Goal: Transaction & Acquisition: Purchase product/service

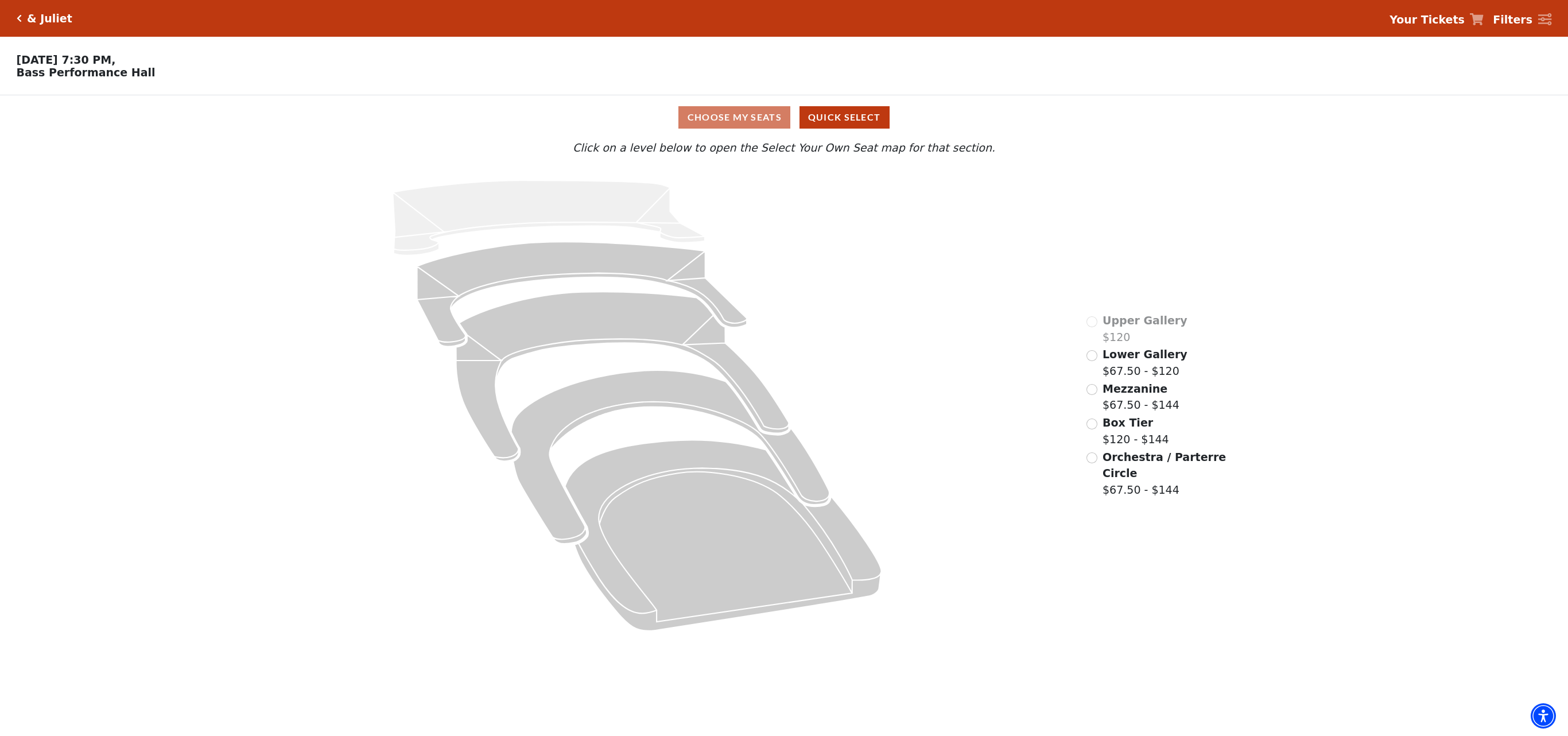
click at [1099, 361] on div "Lower Gallery $67.50 - $120" at bounding box center [1137, 362] width 101 height 33
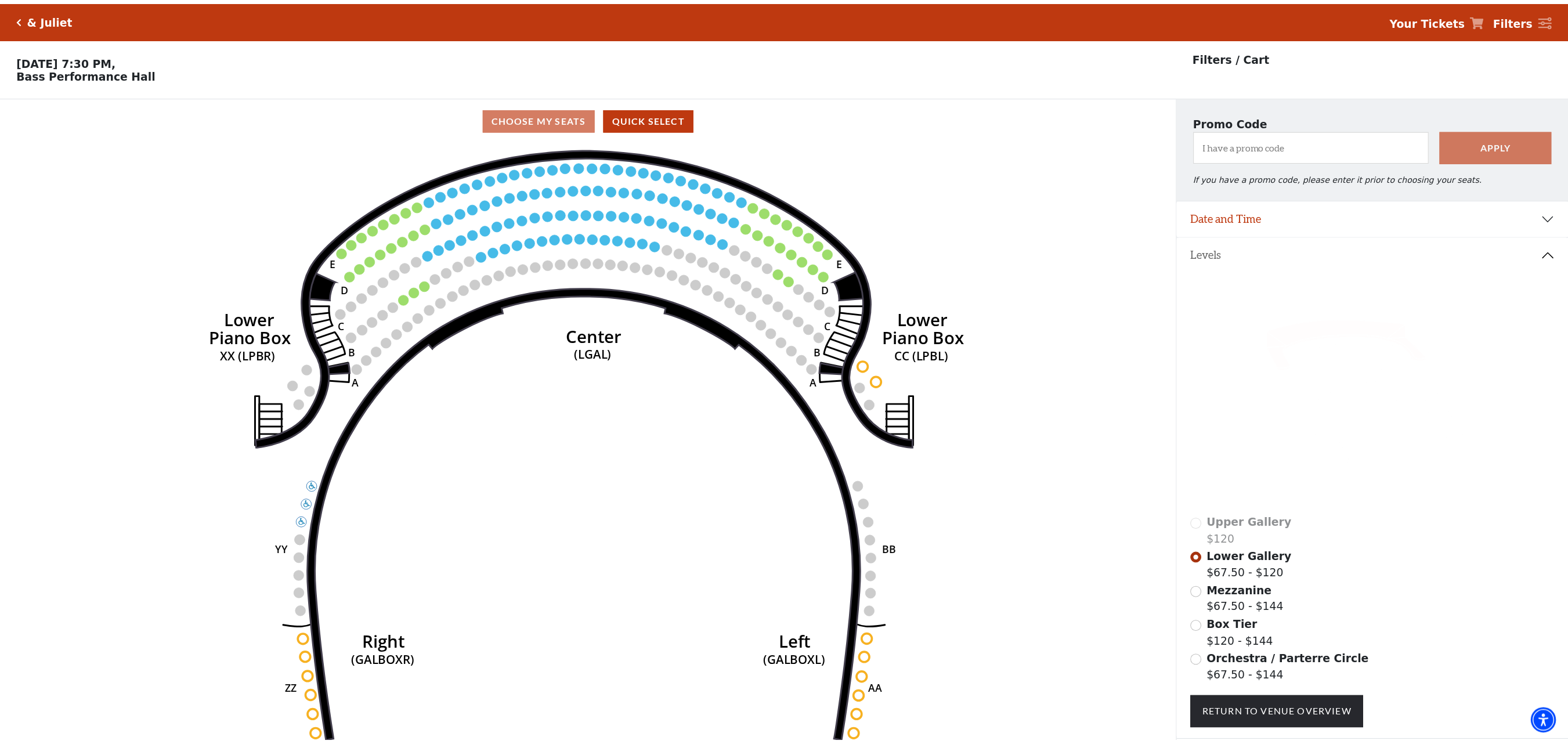
scroll to position [53, 0]
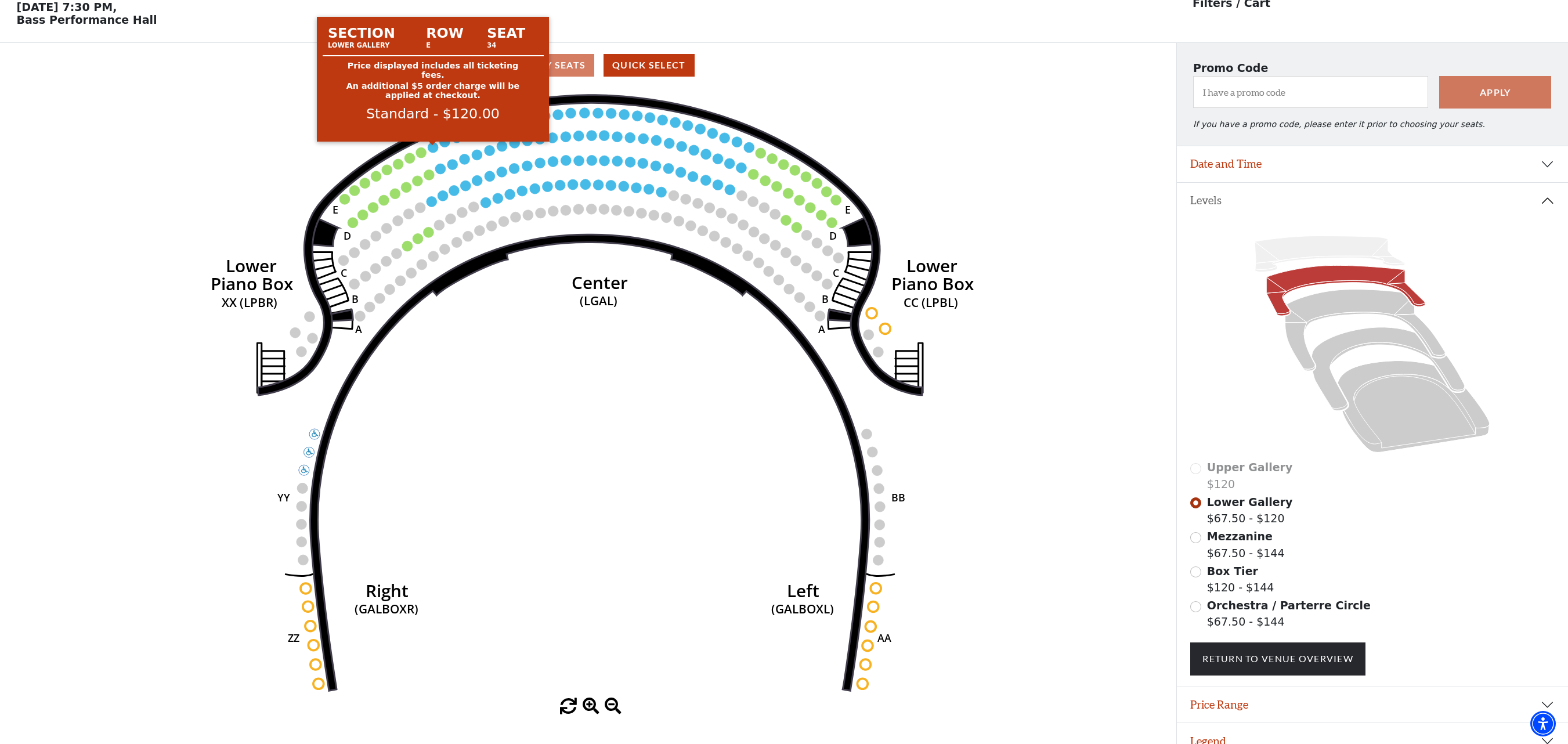
click at [432, 152] on circle at bounding box center [433, 147] width 10 height 10
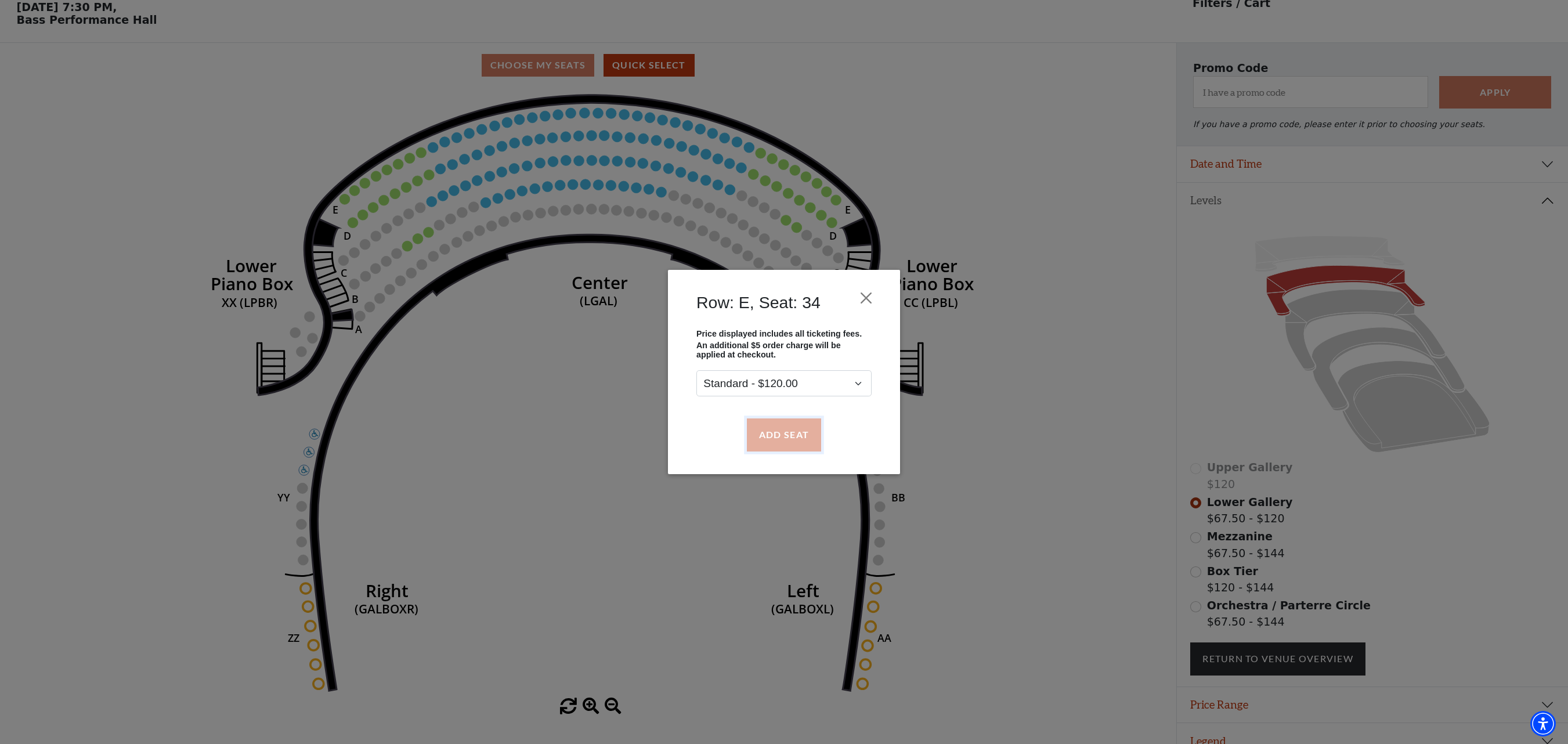
click at [774, 431] on button "Add Seat" at bounding box center [784, 435] width 75 height 33
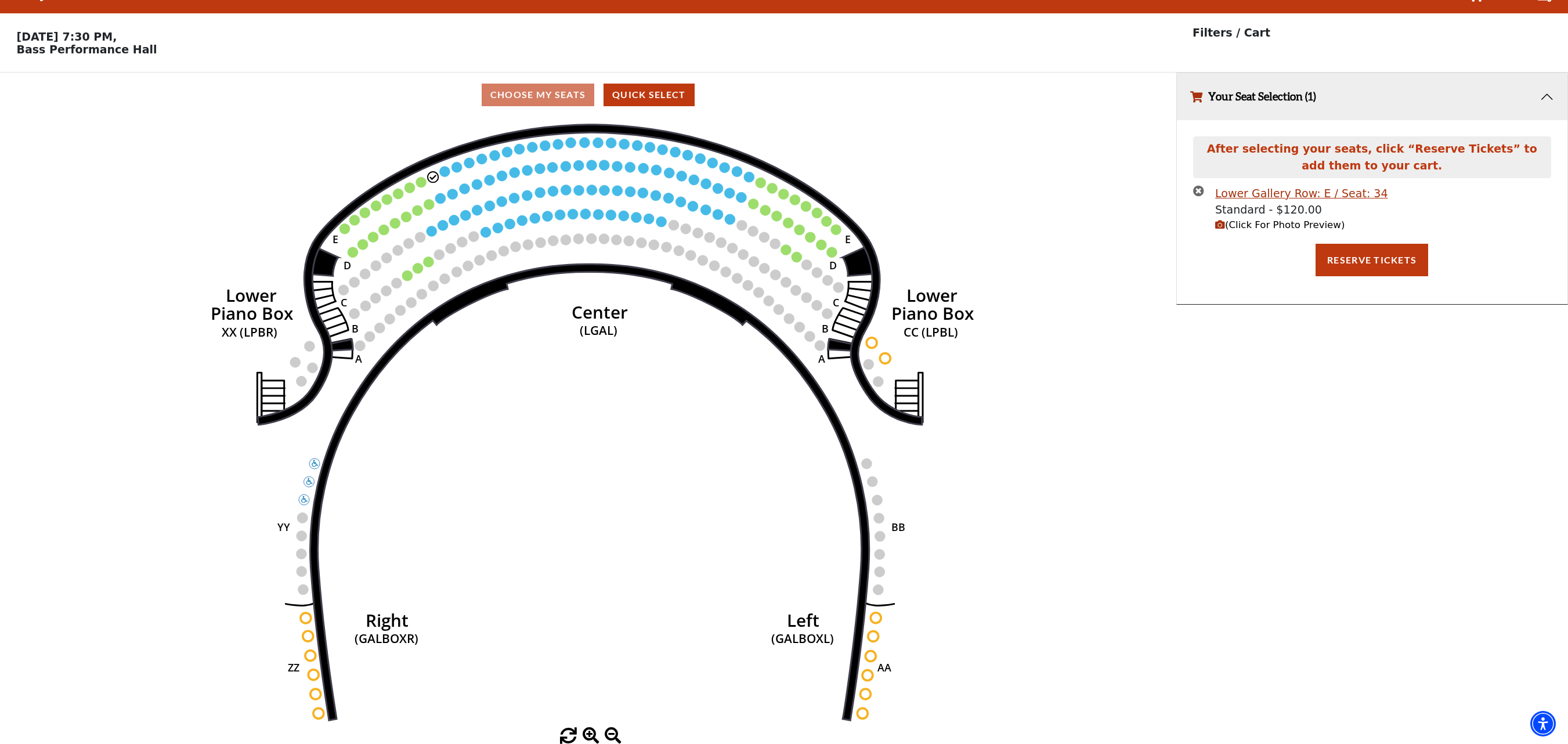
scroll to position [0, 0]
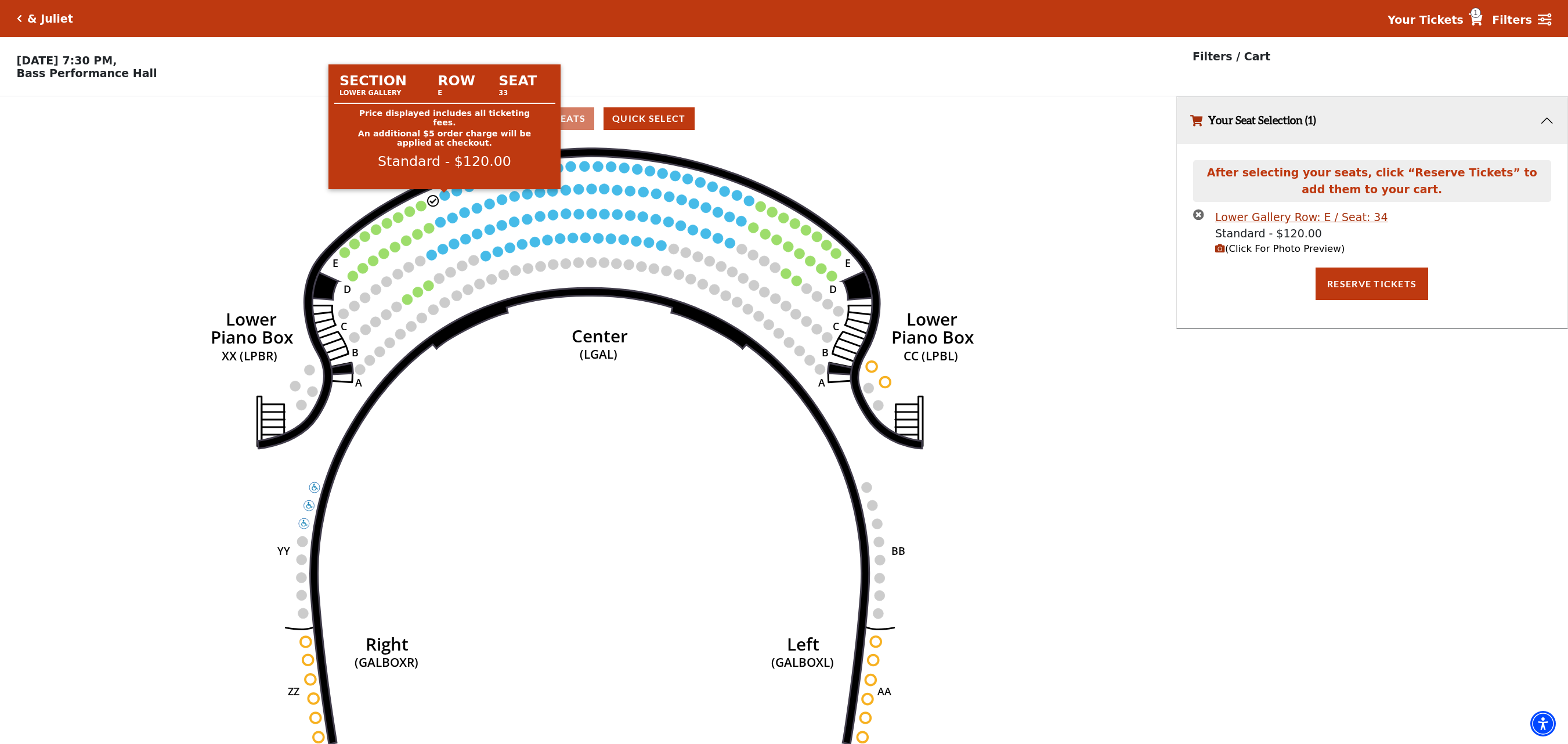
click at [442, 197] on circle at bounding box center [445, 195] width 10 height 10
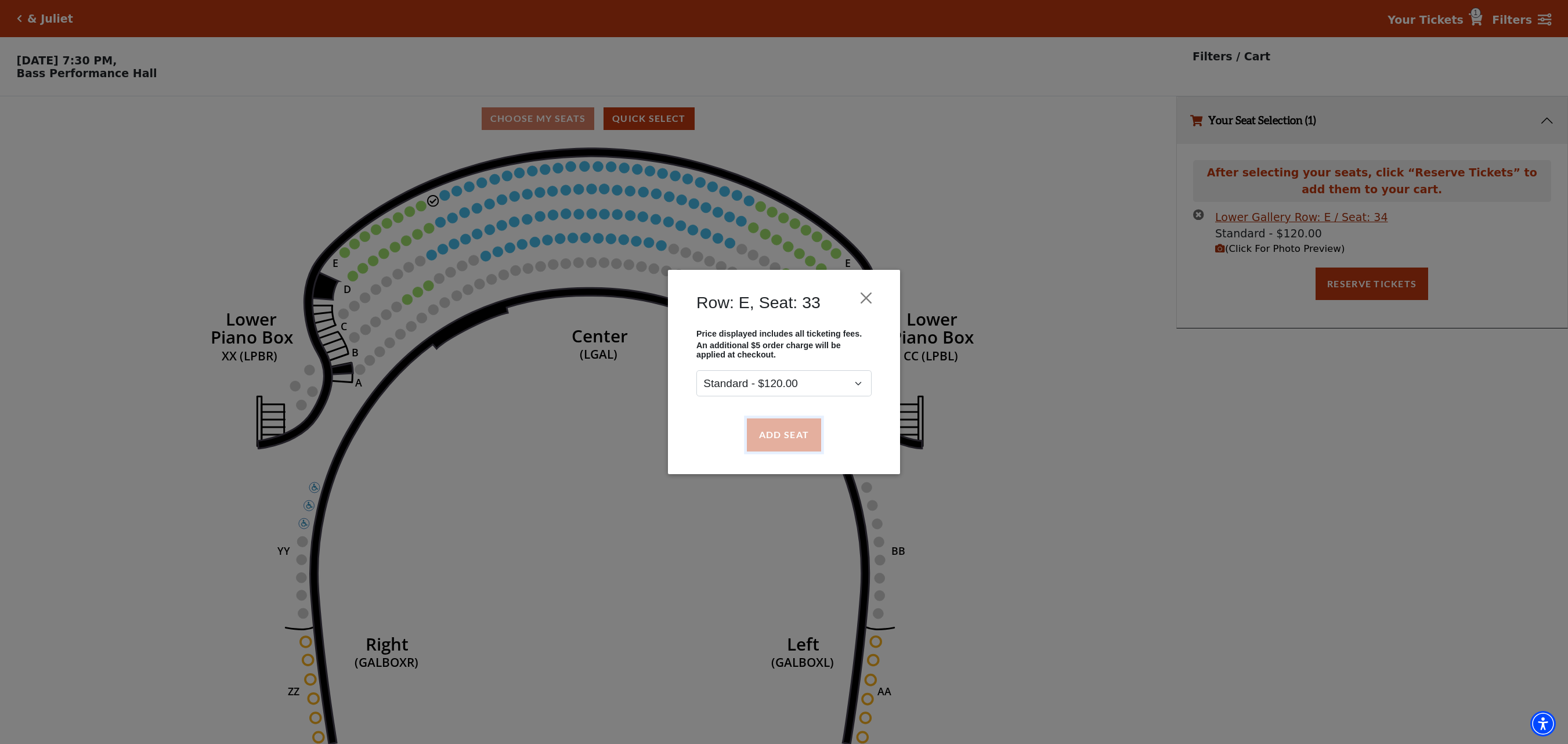
click at [778, 437] on button "Add Seat" at bounding box center [784, 435] width 75 height 33
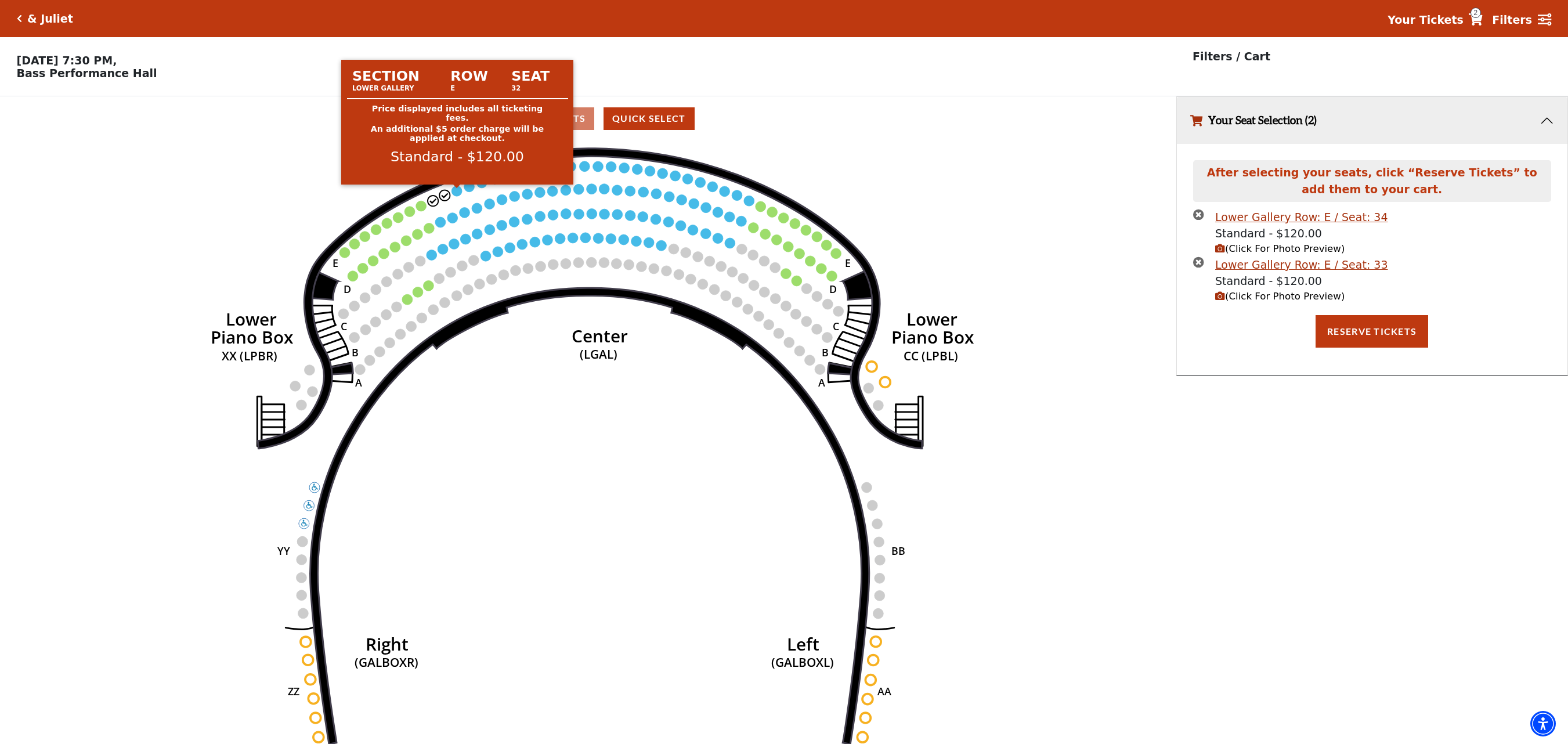
click at [457, 196] on circle at bounding box center [457, 191] width 10 height 10
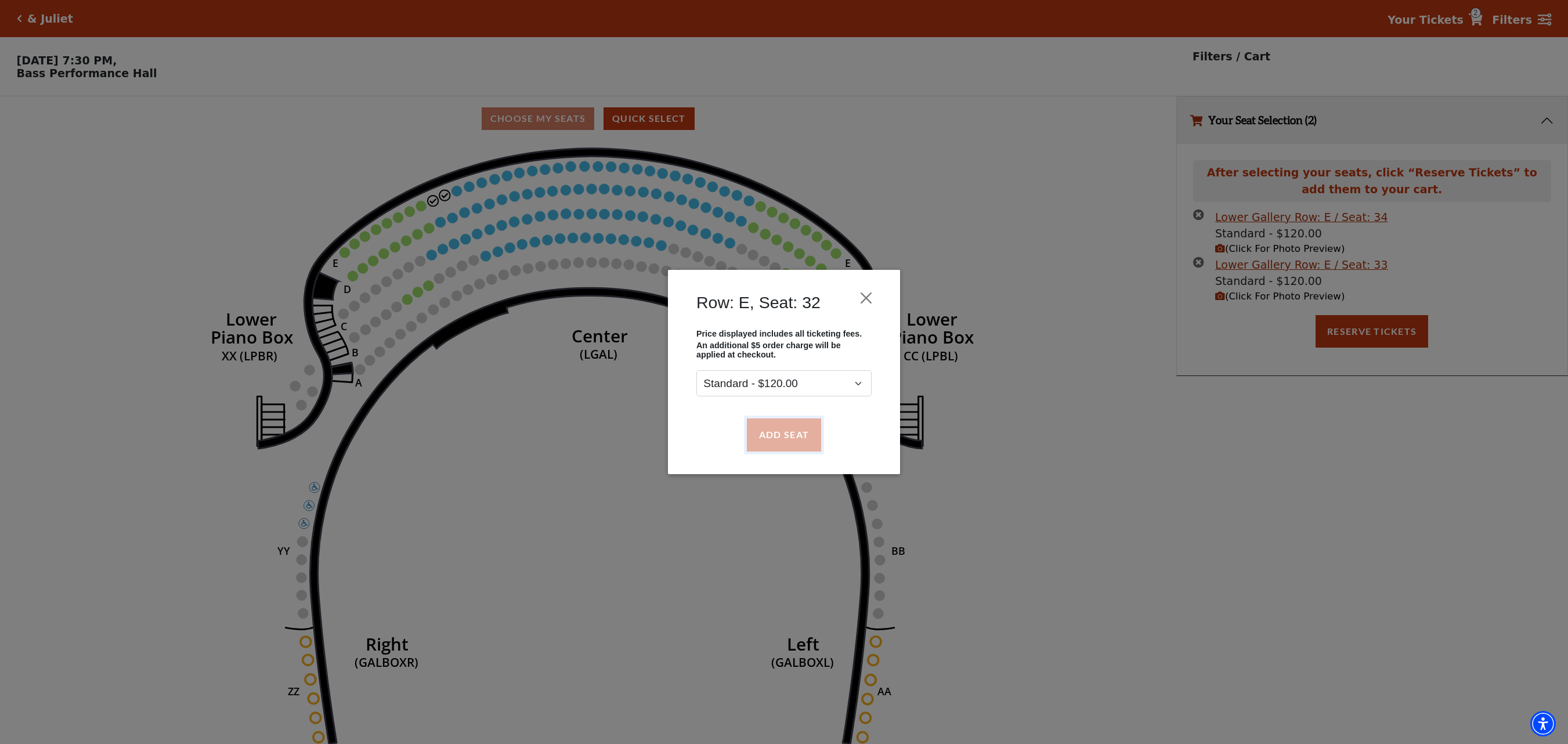
click at [759, 432] on button "Add Seat" at bounding box center [784, 435] width 75 height 33
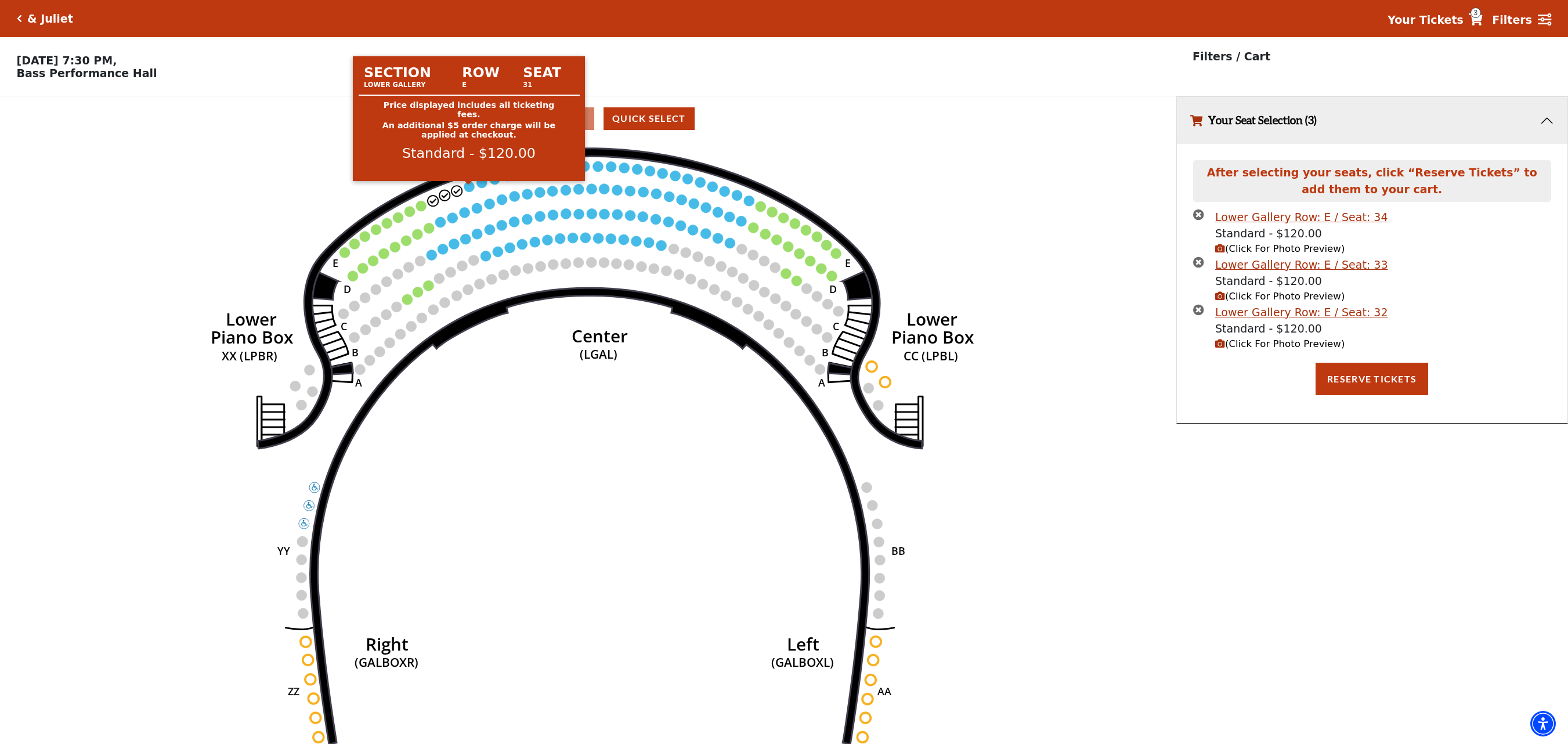
click at [468, 186] on circle at bounding box center [469, 187] width 10 height 10
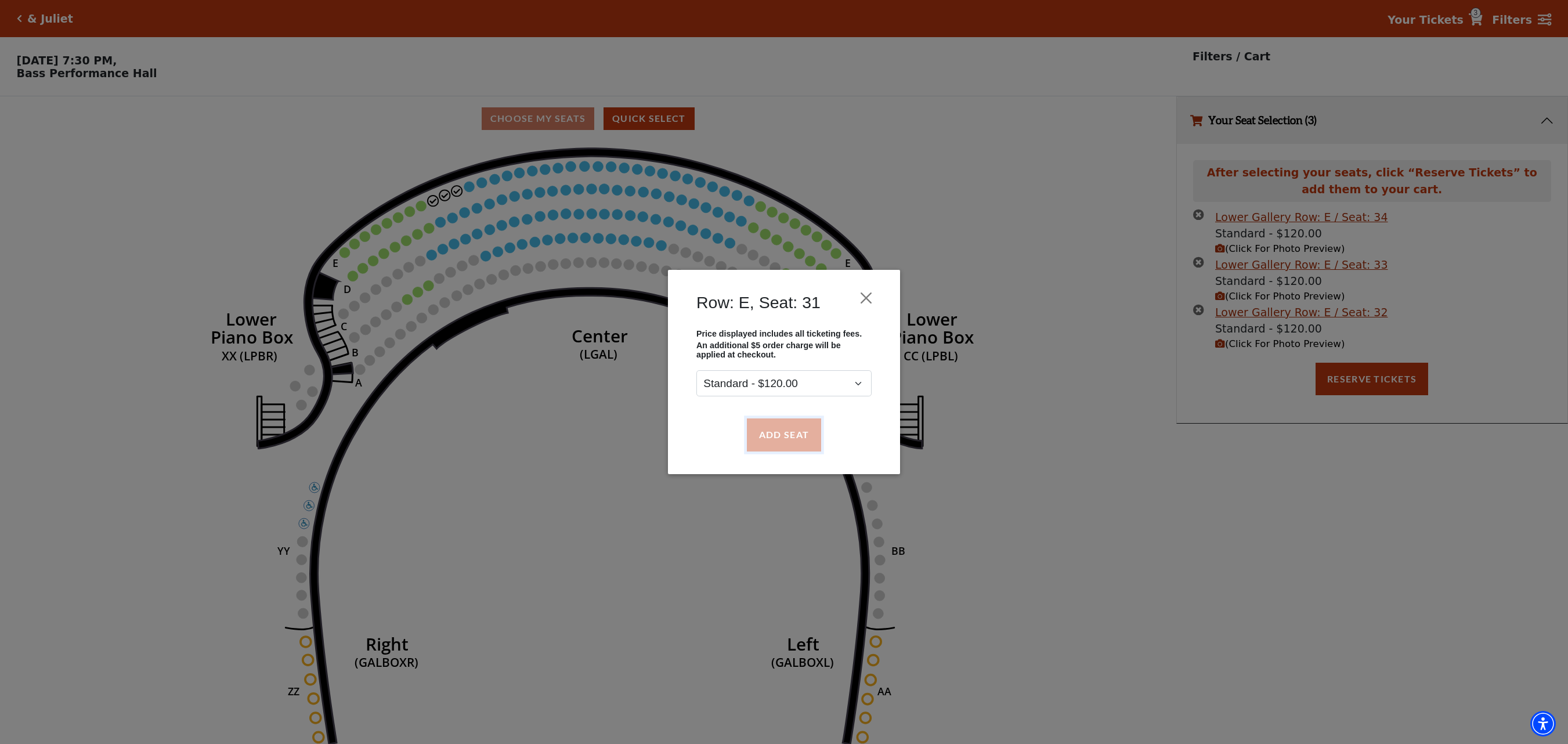
click at [759, 433] on button "Add Seat" at bounding box center [784, 435] width 75 height 33
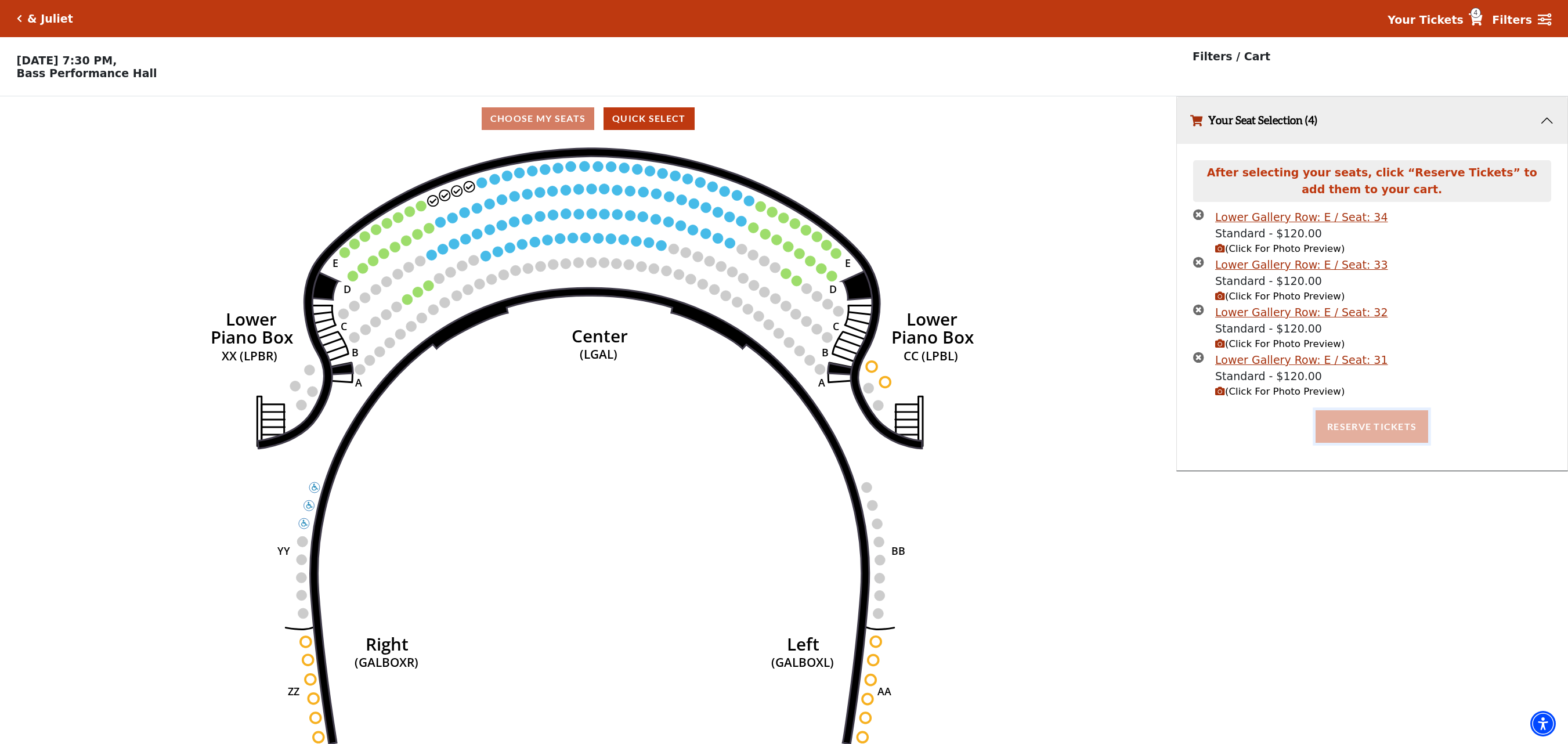
click at [1398, 432] on button "Reserve Tickets" at bounding box center [1371, 426] width 112 height 33
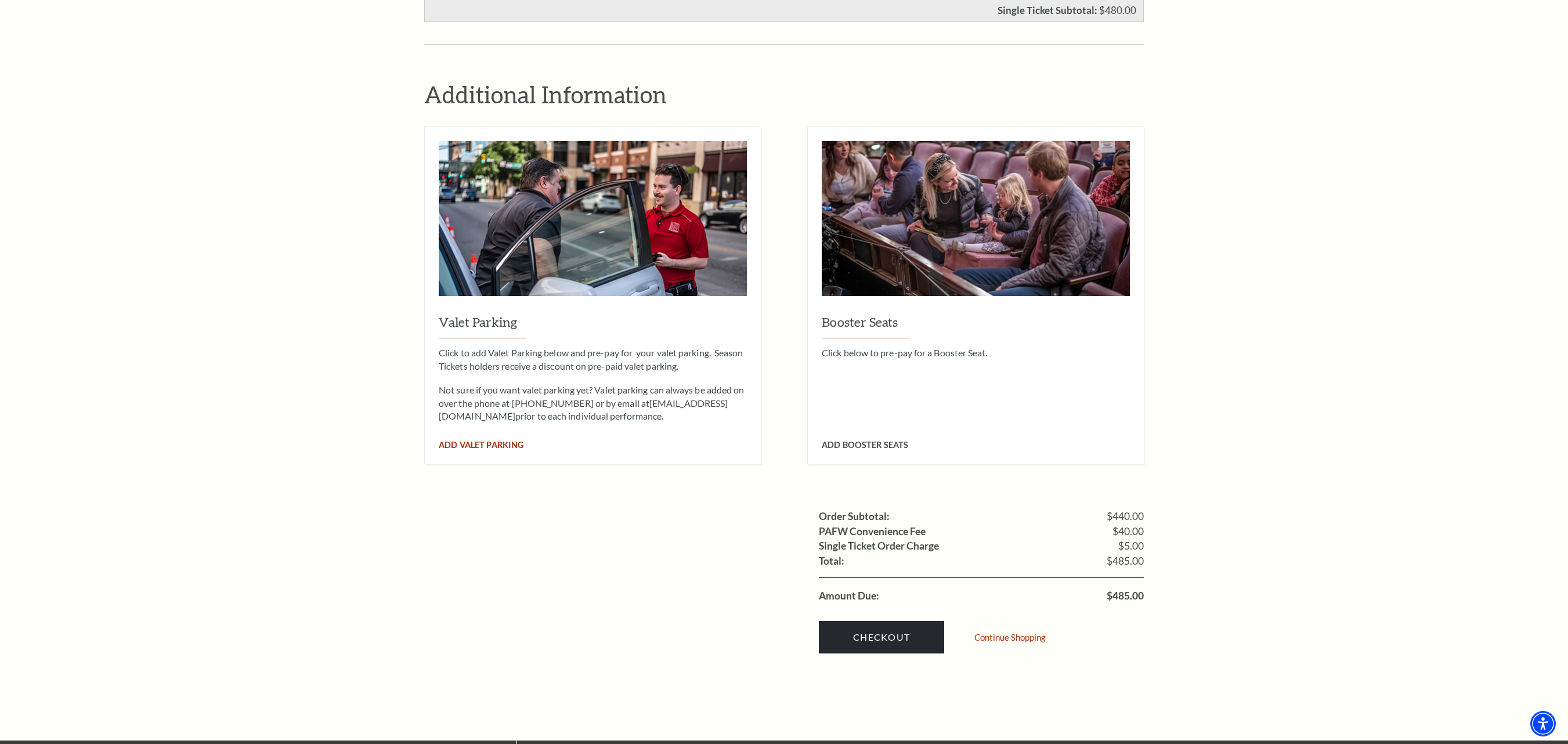
scroll to position [464, 0]
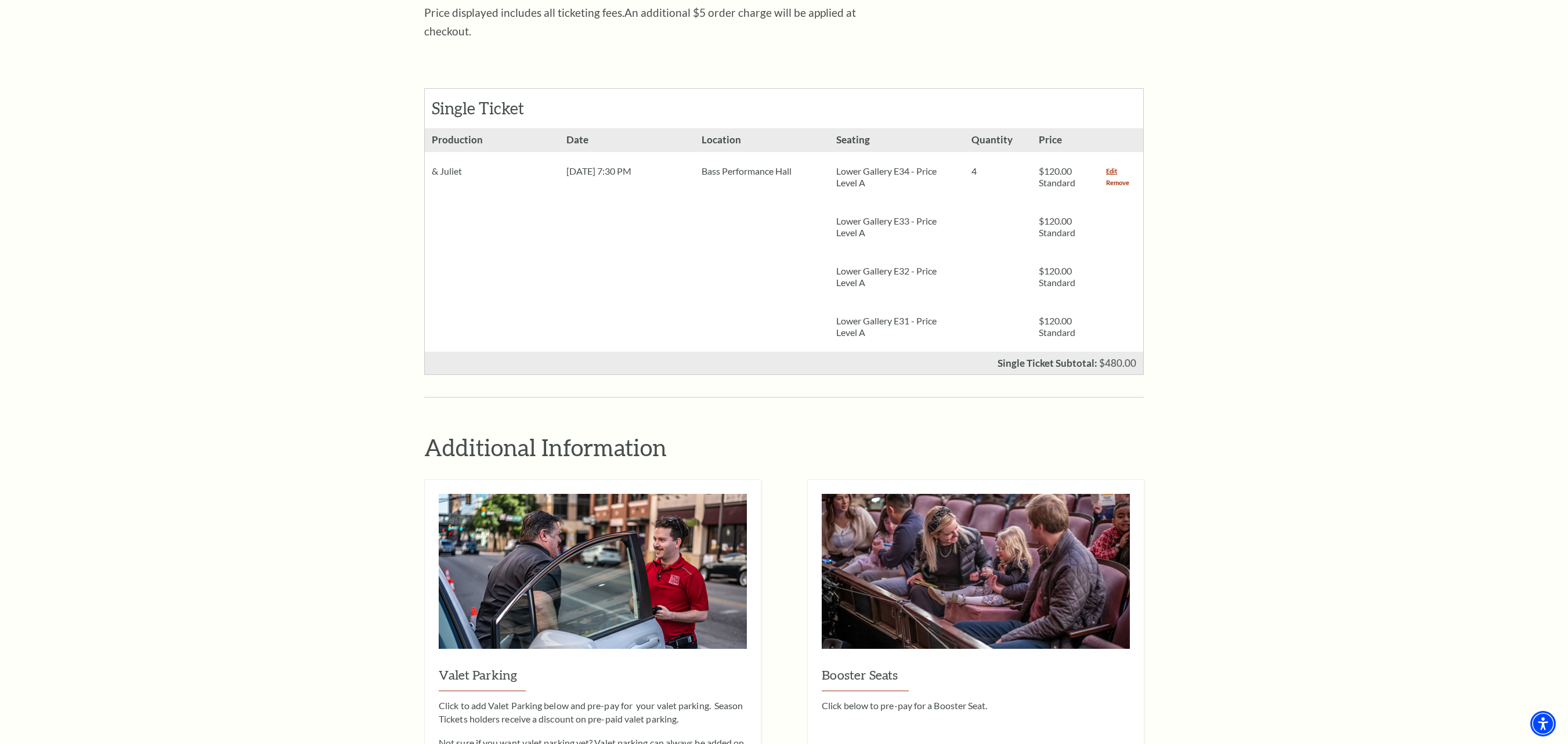
click at [1117, 177] on link "Remove" at bounding box center [1118, 183] width 23 height 12
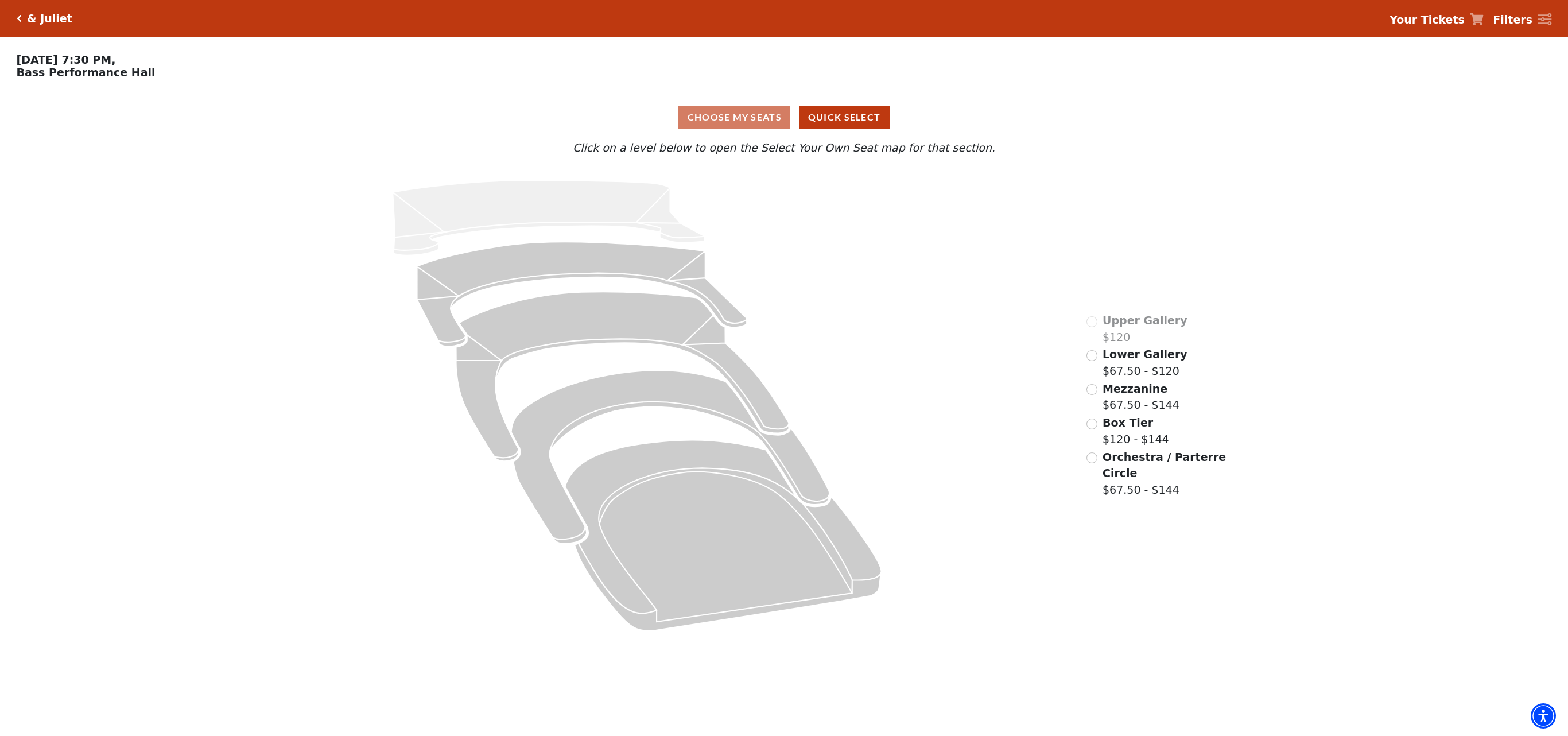
click at [1111, 353] on span "Lower Gallery" at bounding box center [1145, 354] width 85 height 13
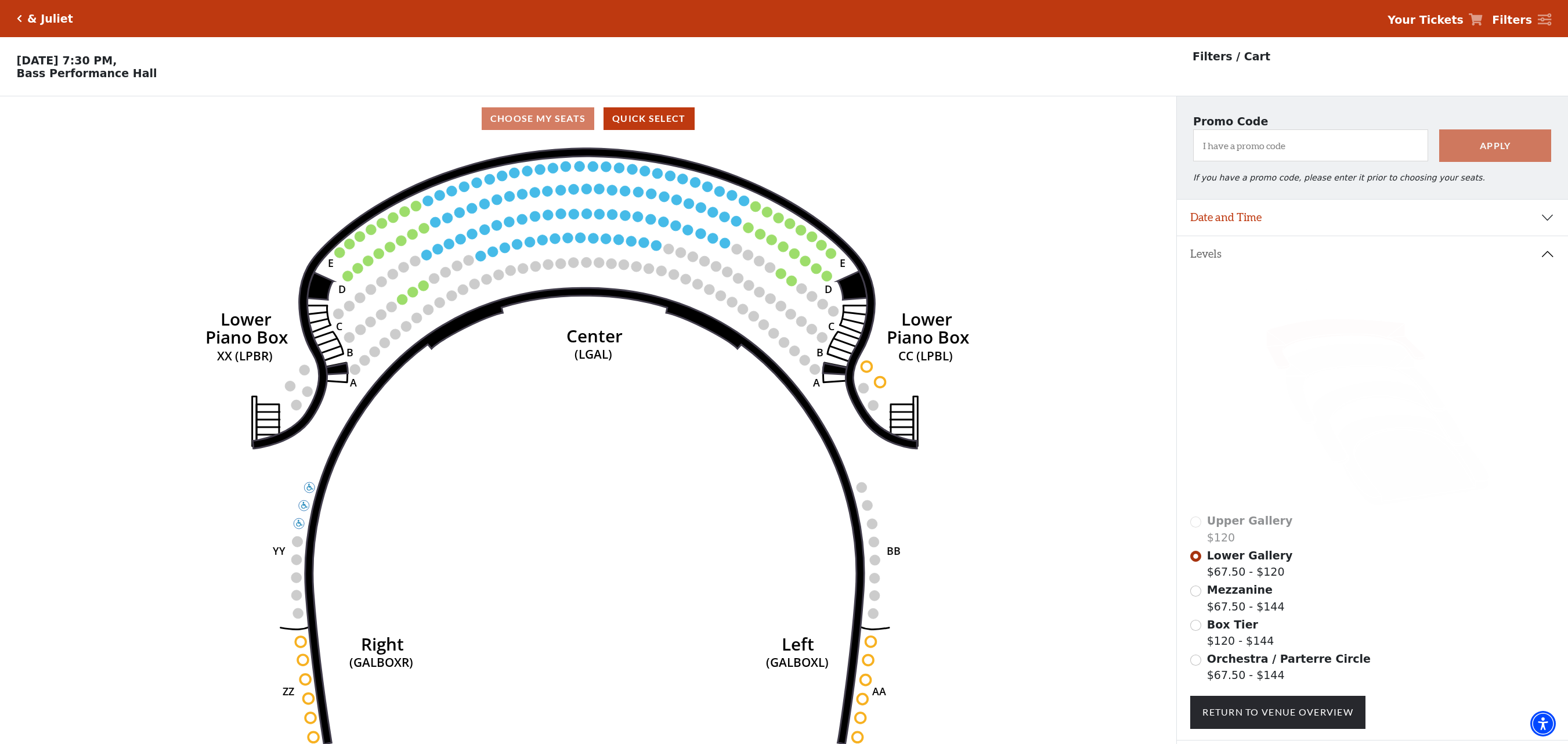
scroll to position [53, 0]
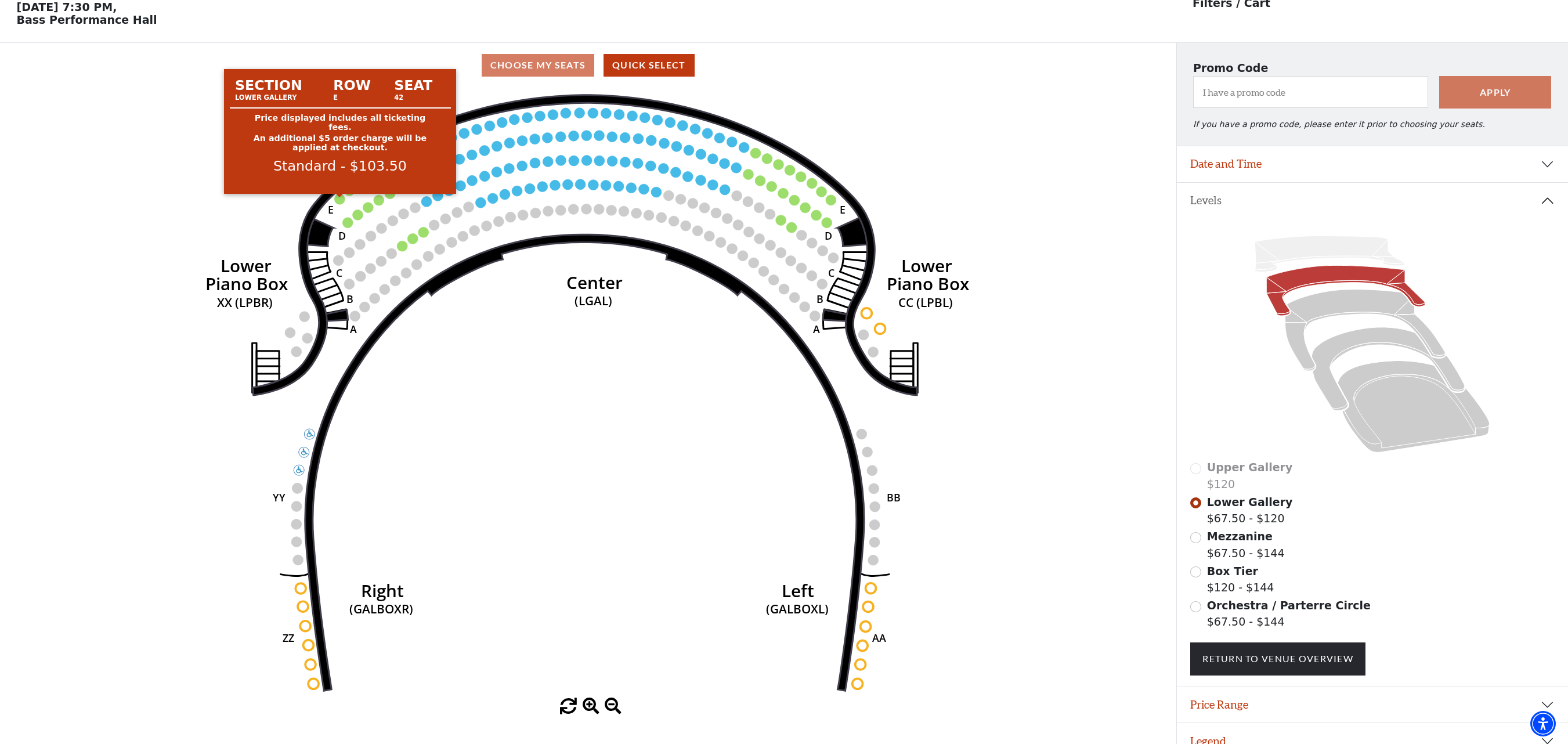
click at [337, 199] on circle at bounding box center [340, 199] width 10 height 10
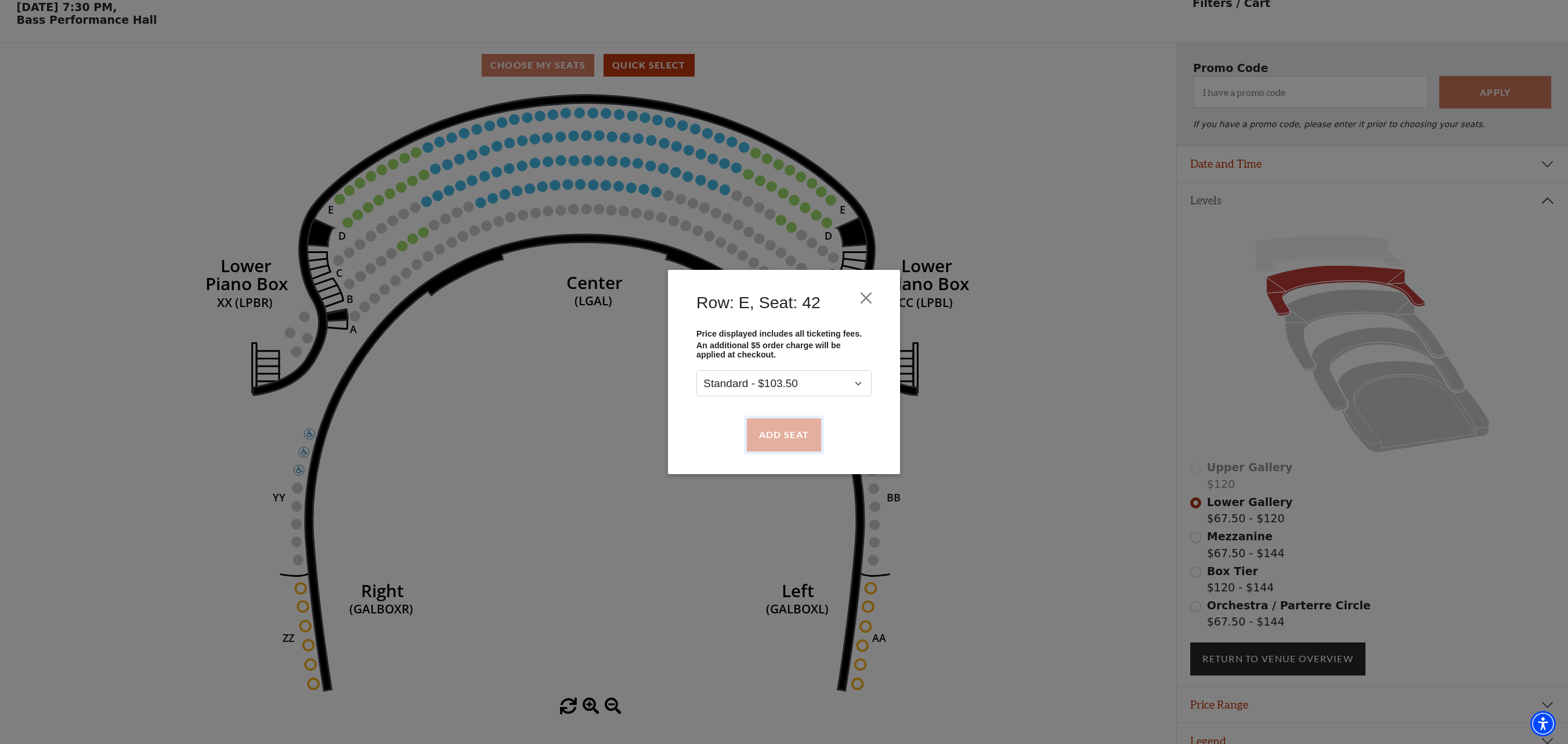
click at [780, 431] on button "Add Seat" at bounding box center [784, 435] width 75 height 33
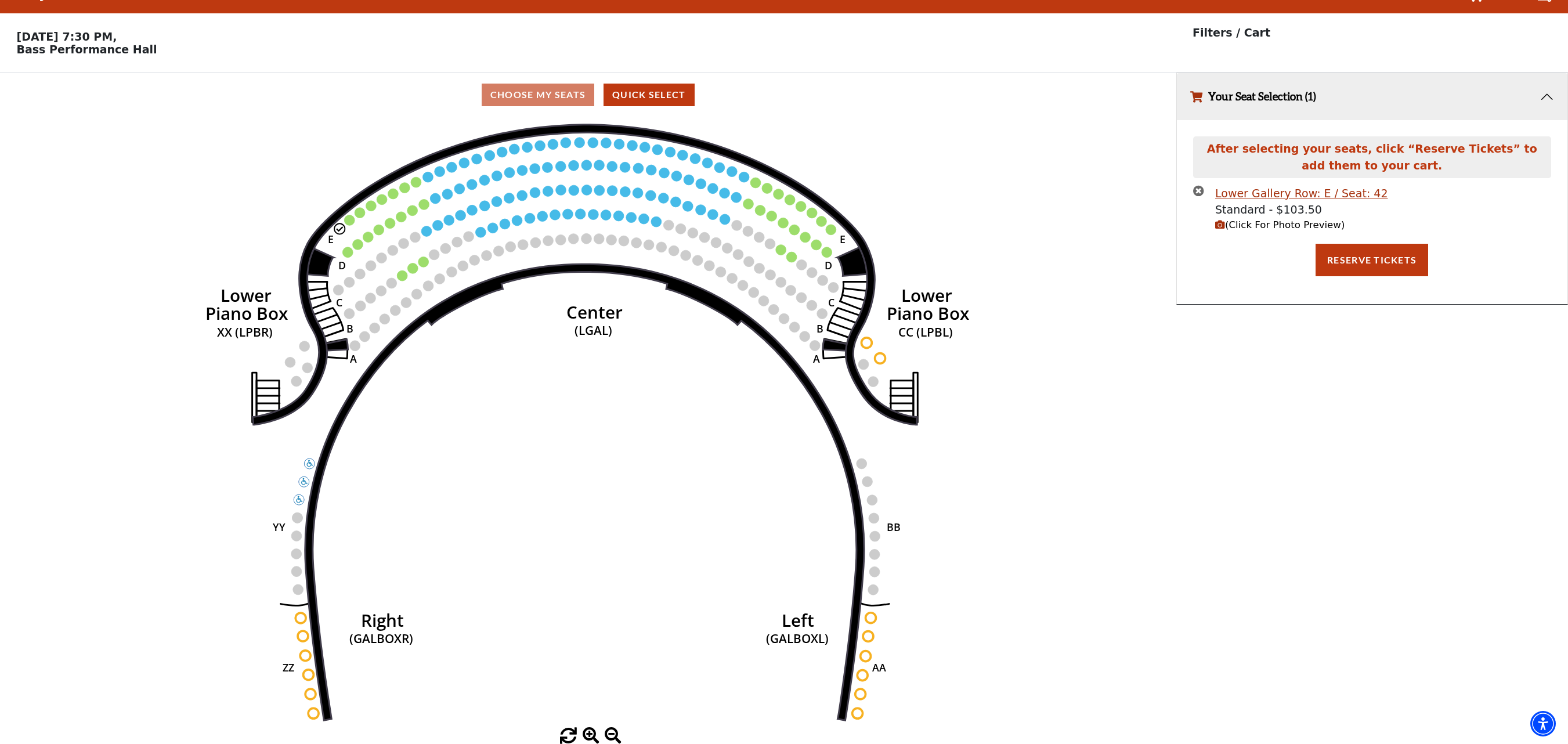
scroll to position [0, 0]
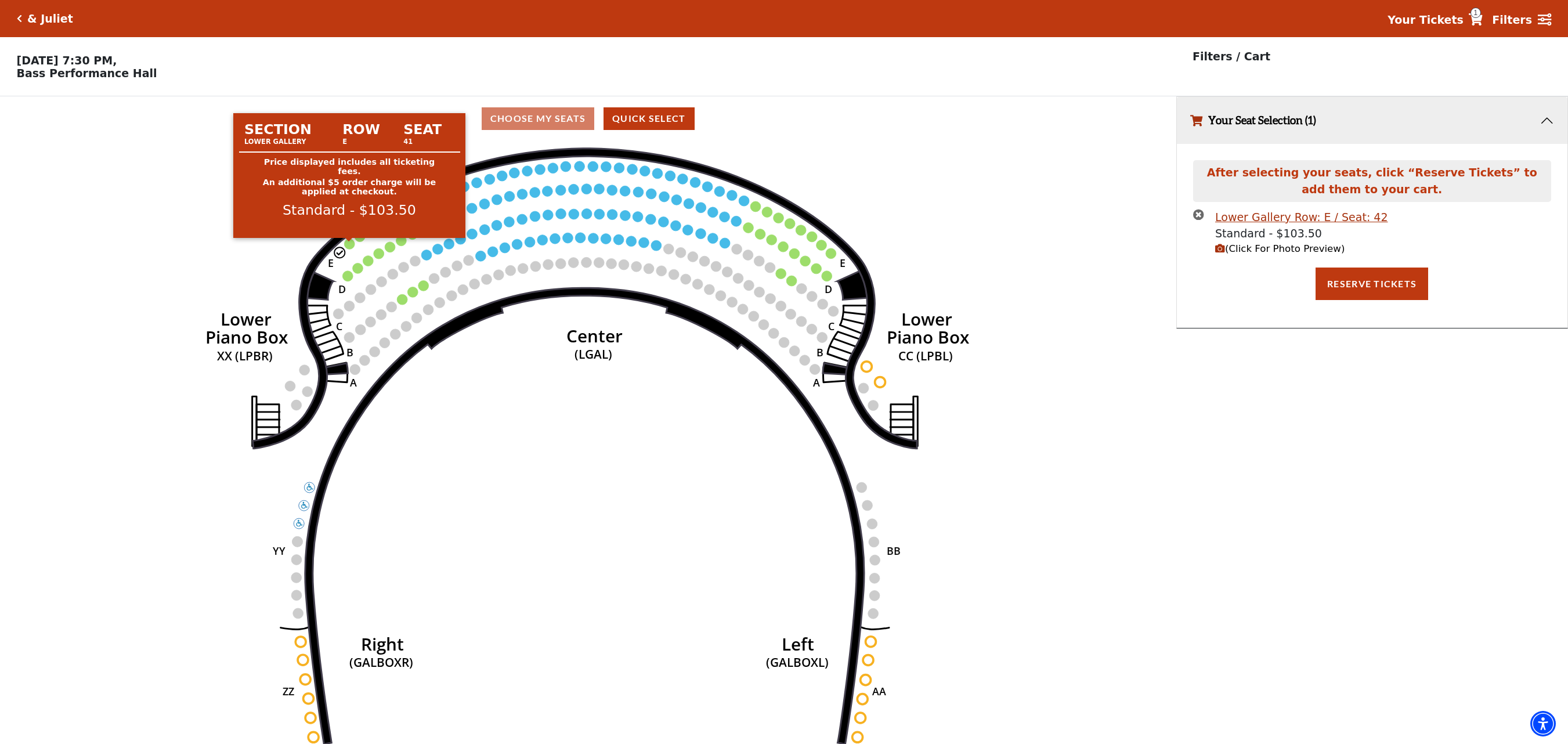
click at [349, 249] on circle at bounding box center [350, 244] width 10 height 10
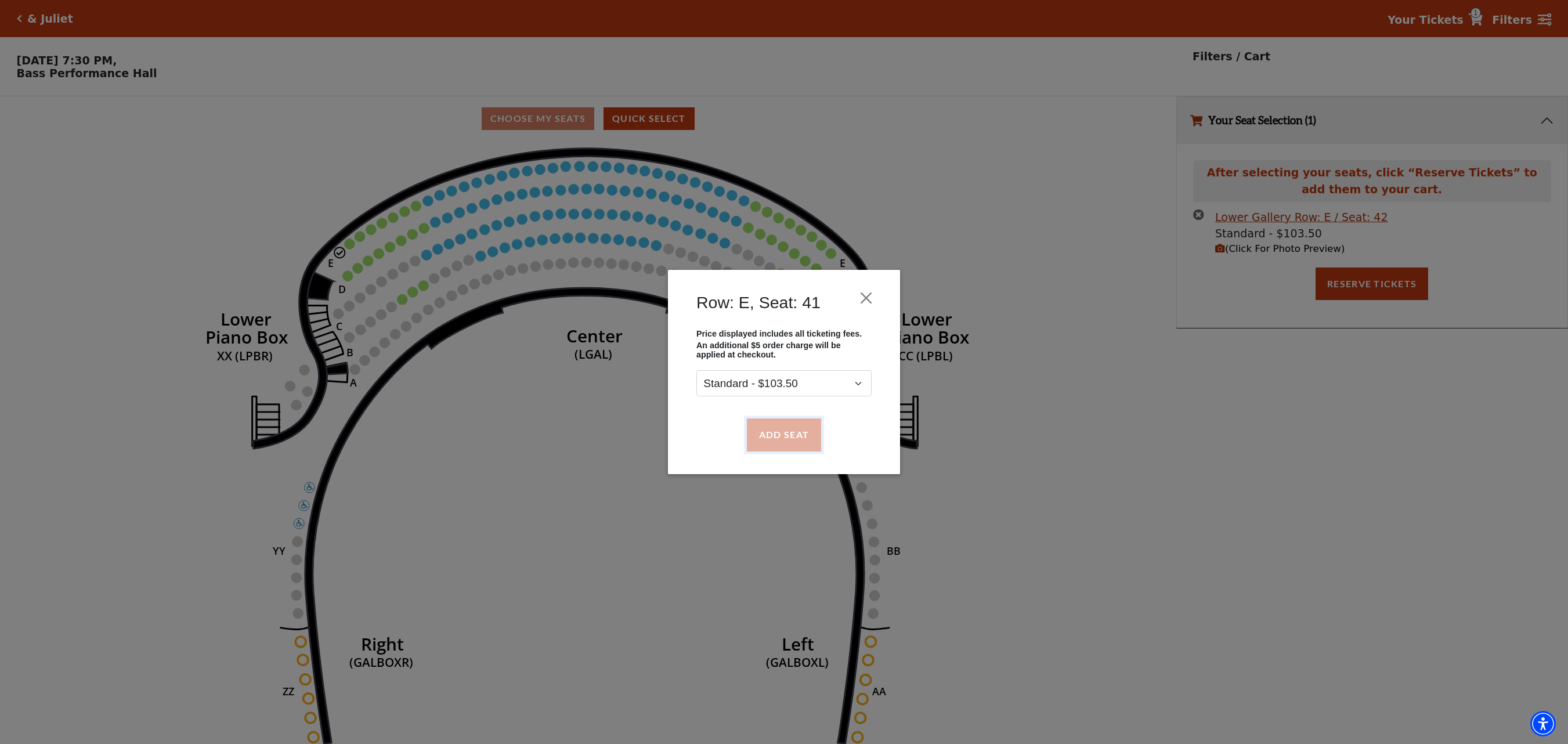
click at [778, 438] on button "Add Seat" at bounding box center [784, 435] width 75 height 33
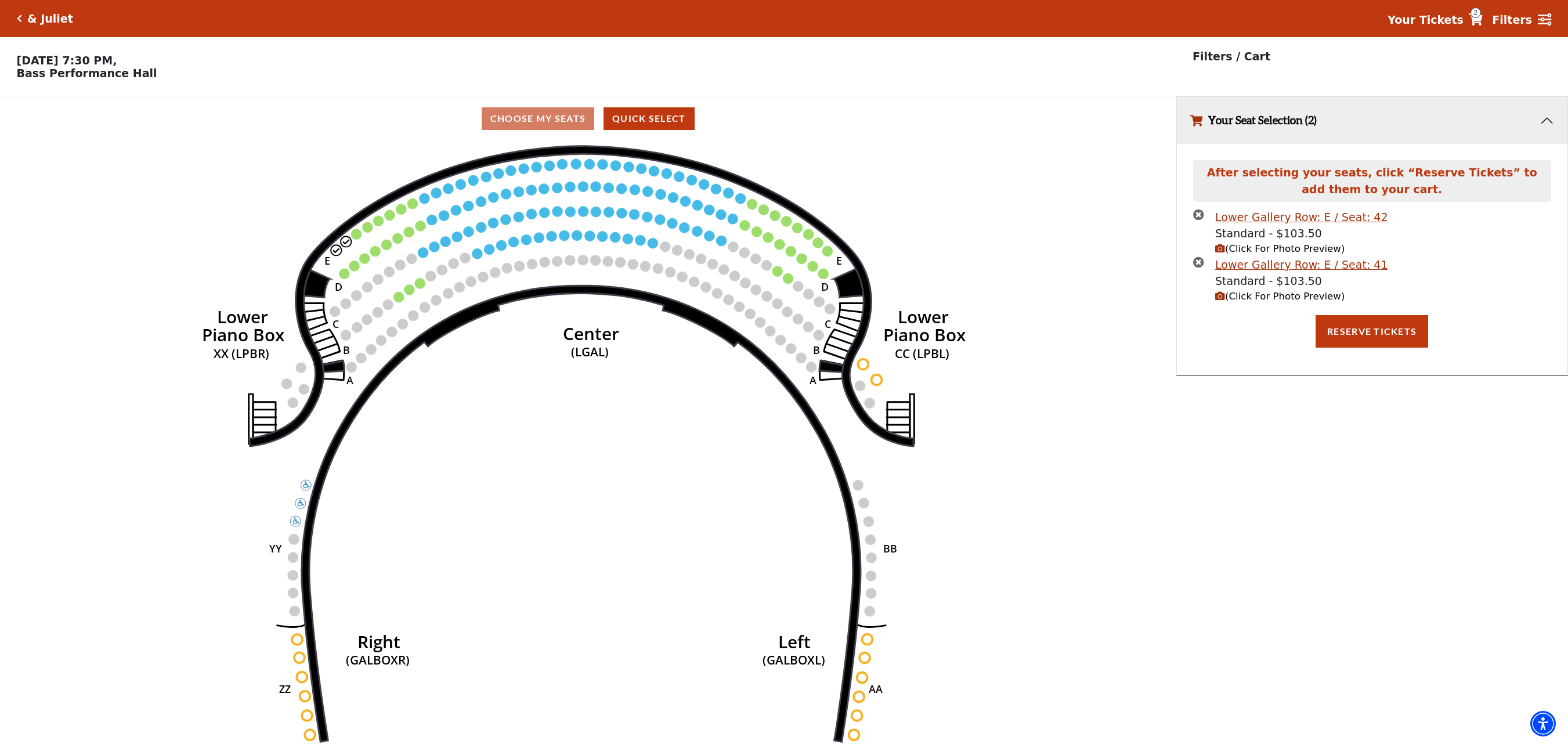
click at [360, 244] on icon "Right (GALBOXR) E D C B A E D C B A YY ZZ Left (GALBOXL) BB AA Center Lower Pia…" at bounding box center [587, 446] width 1058 height 610
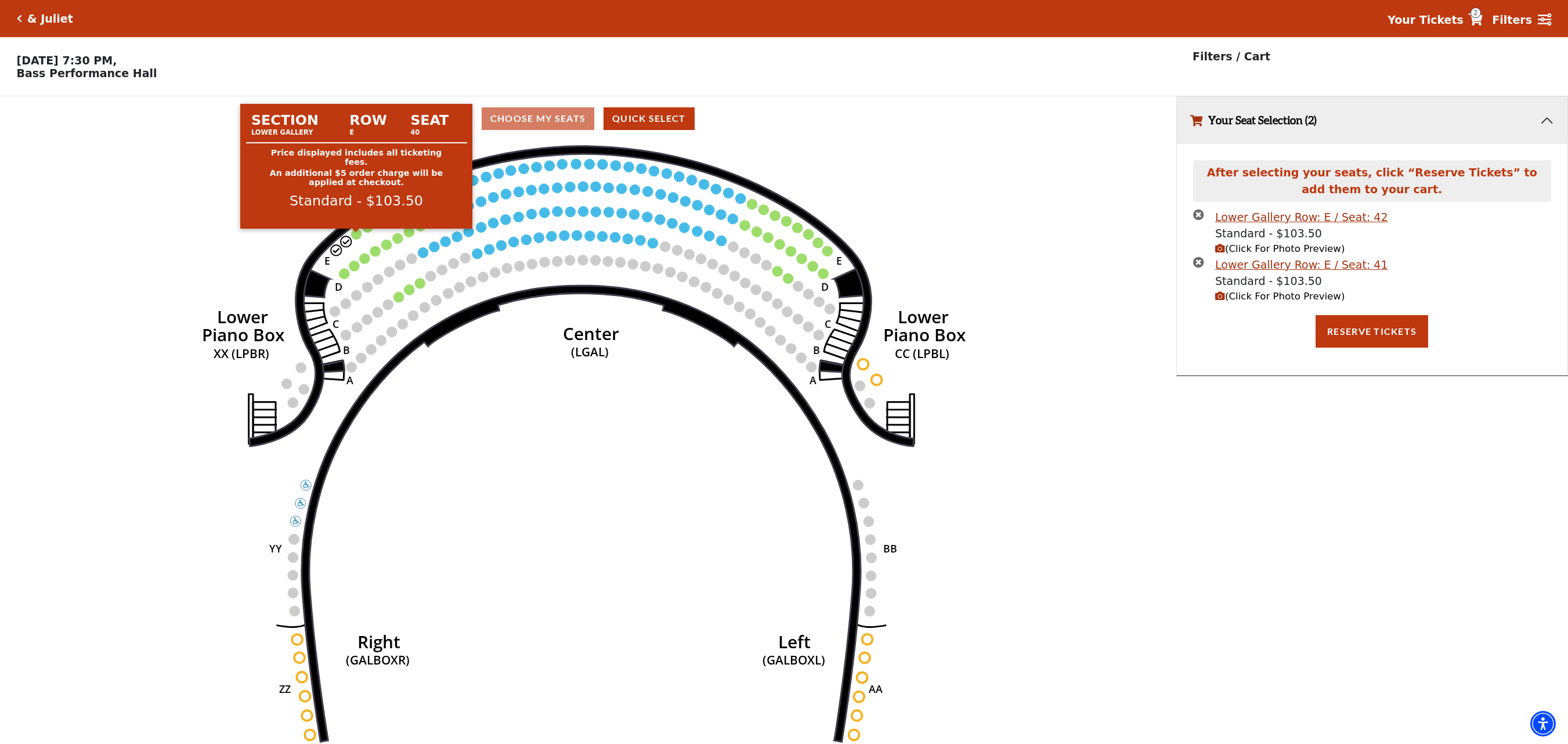
click at [357, 238] on circle at bounding box center [356, 234] width 10 height 10
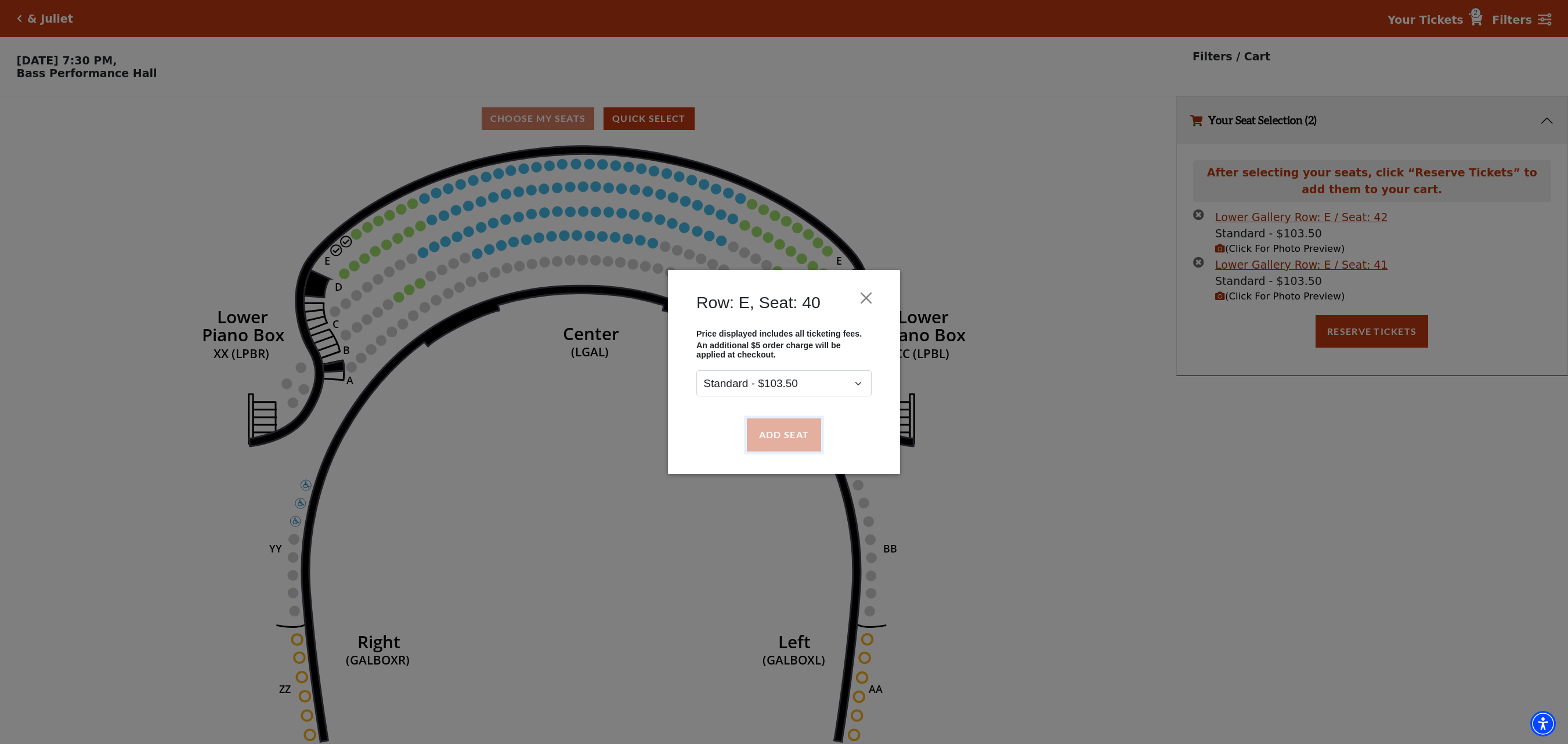
click at [770, 440] on button "Add Seat" at bounding box center [784, 435] width 75 height 33
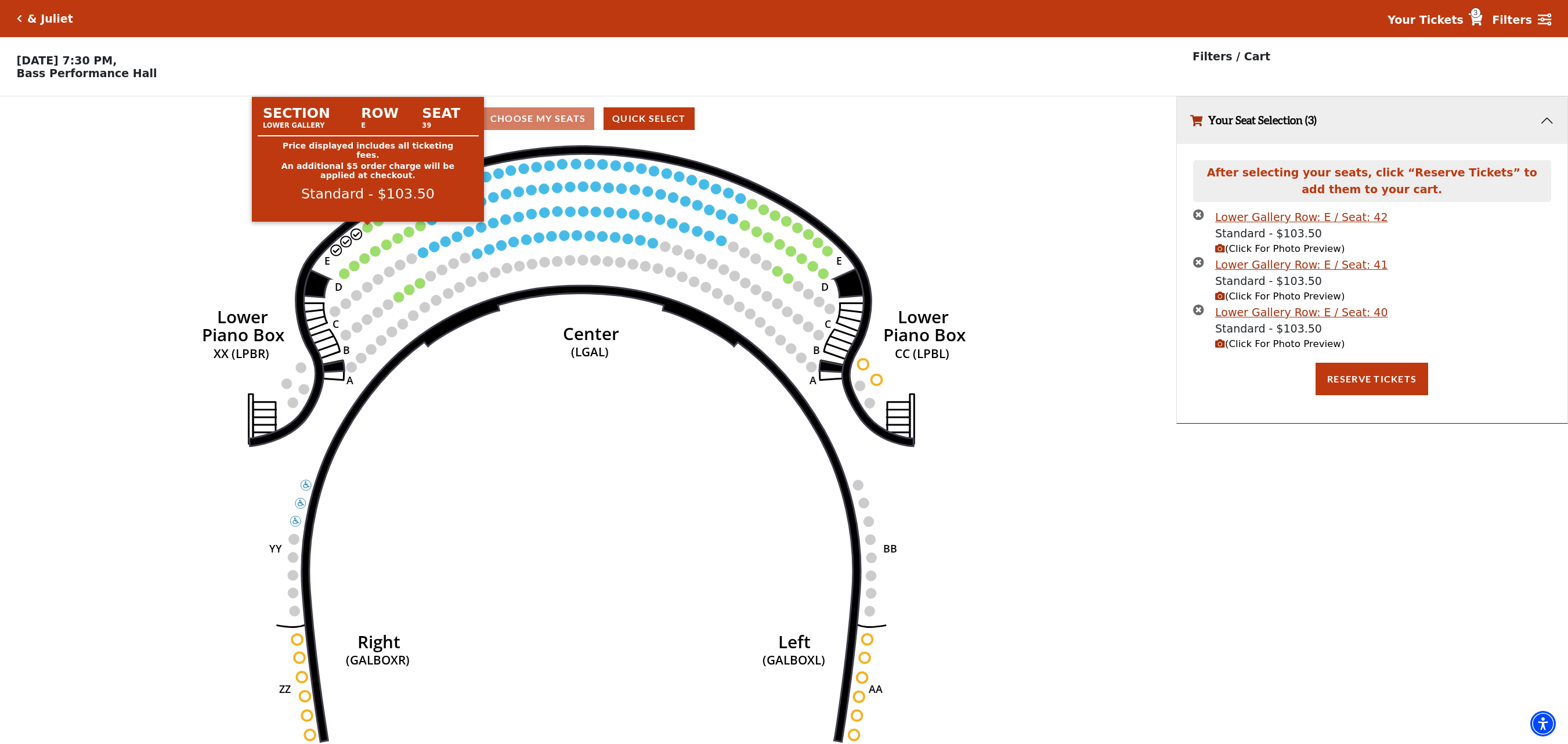
click at [365, 229] on circle at bounding box center [368, 228] width 10 height 10
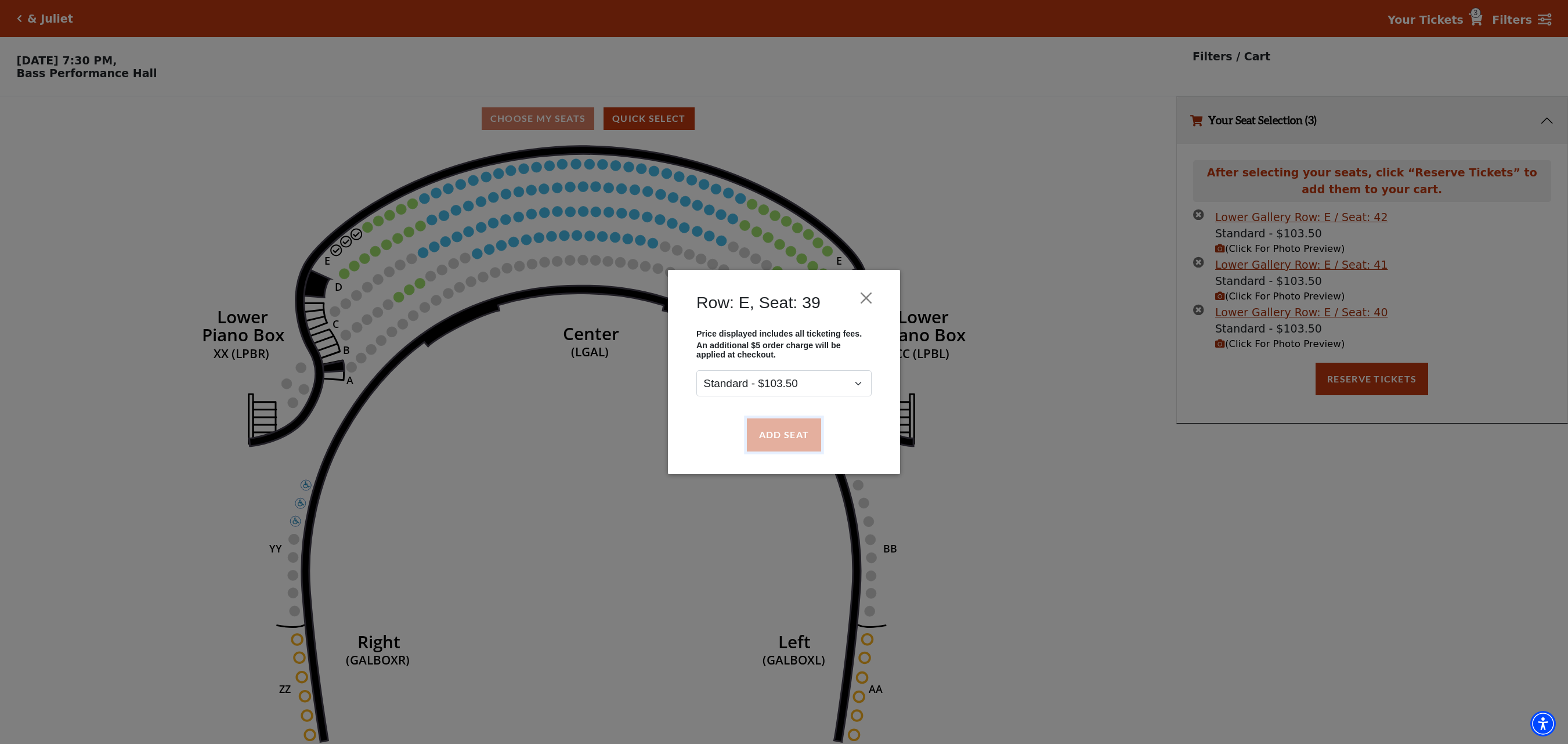
click at [767, 434] on button "Add Seat" at bounding box center [784, 435] width 75 height 33
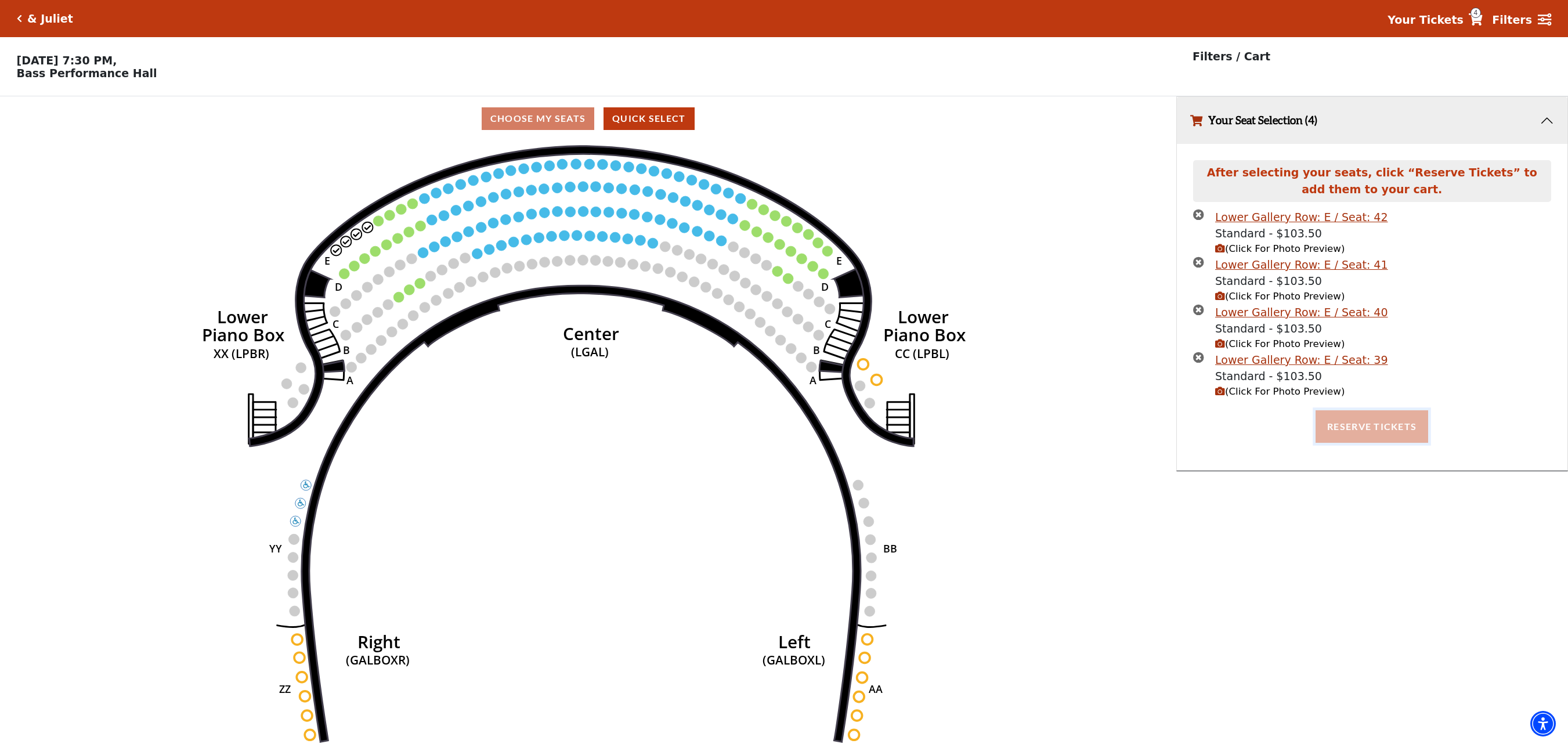
click at [1350, 426] on button "Reserve Tickets" at bounding box center [1371, 426] width 112 height 33
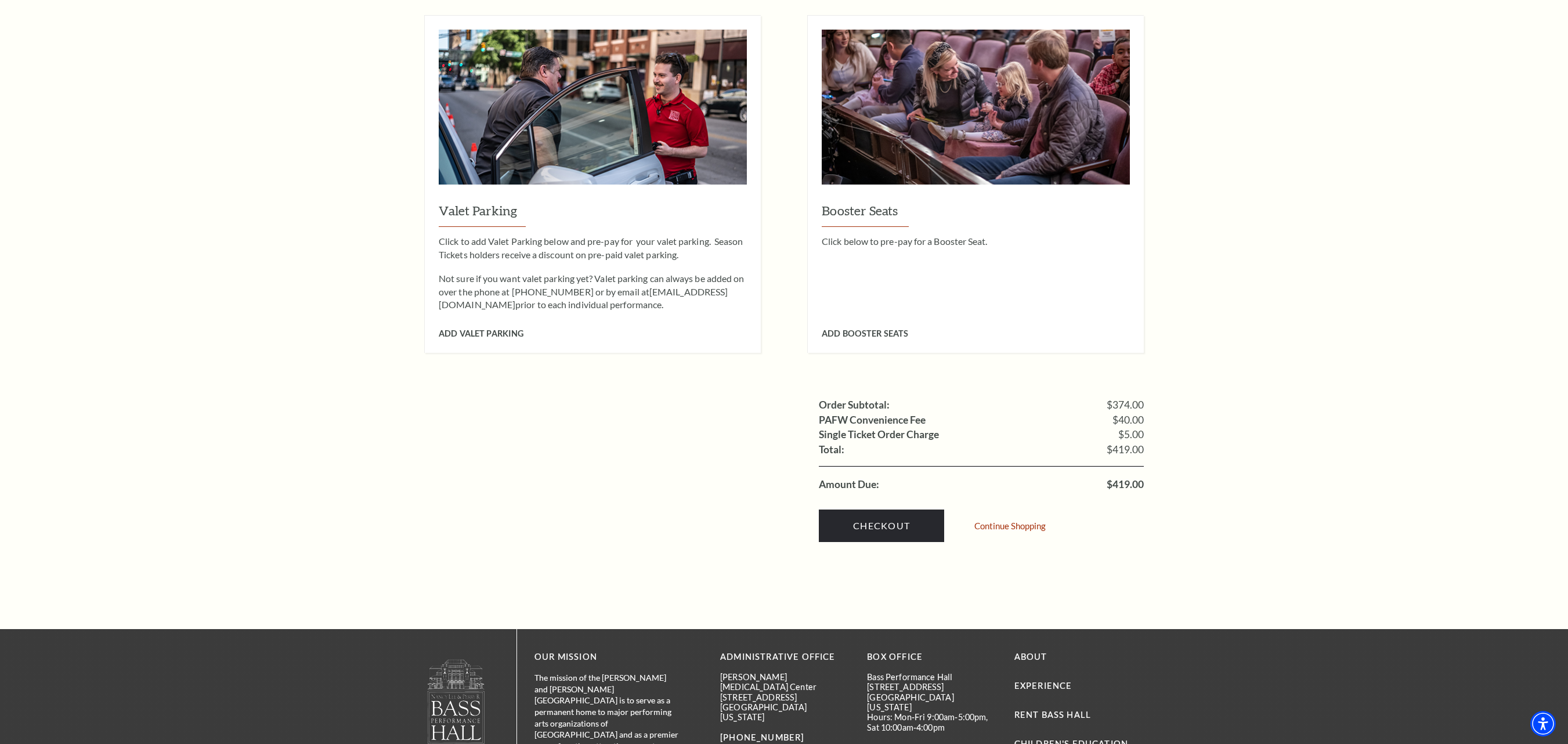
scroll to position [812, 0]
